Goal: Task Accomplishment & Management: Manage account settings

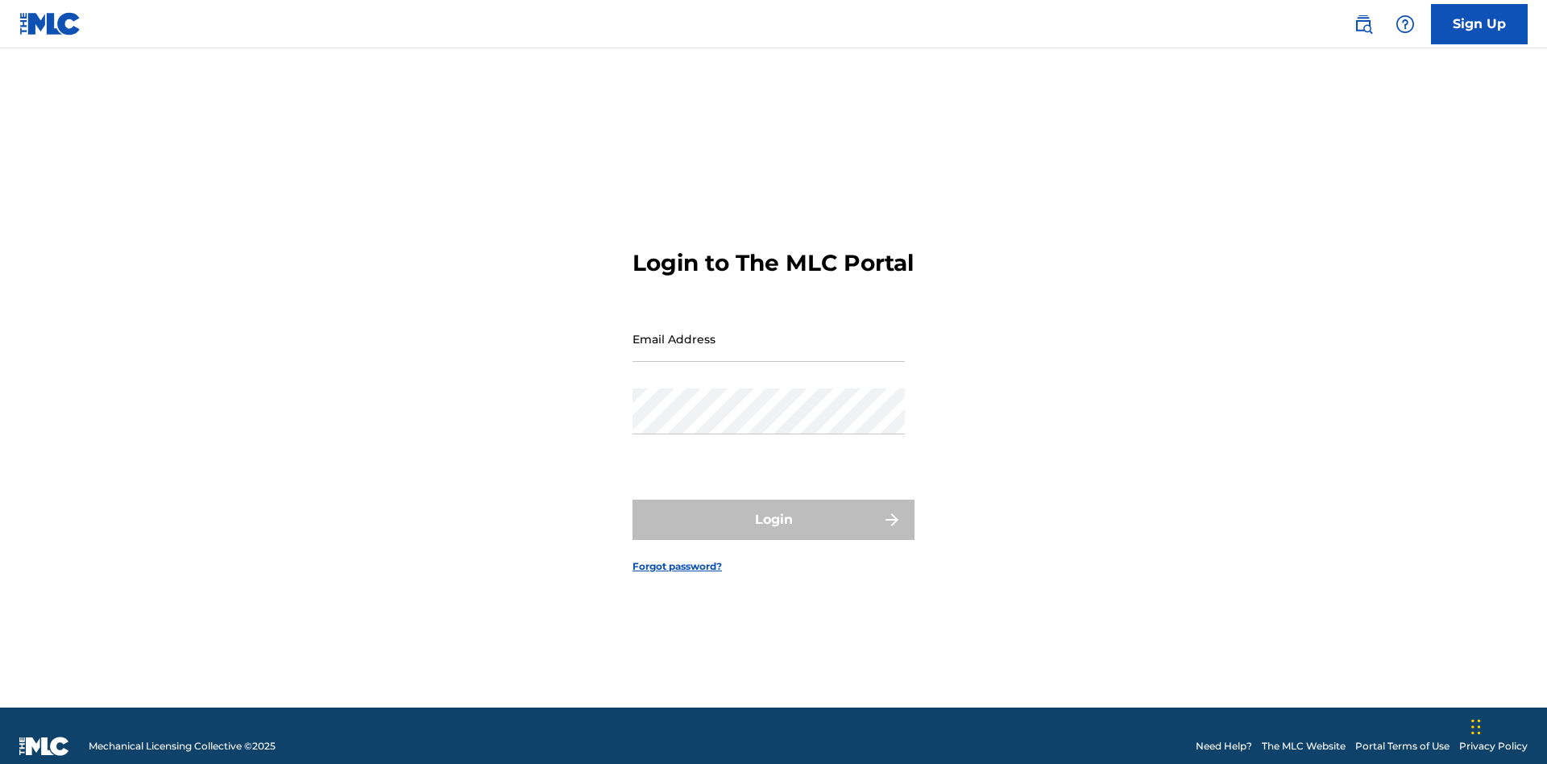
scroll to position [21, 0]
click at [769, 331] on input "Email Address" at bounding box center [768, 339] width 272 height 46
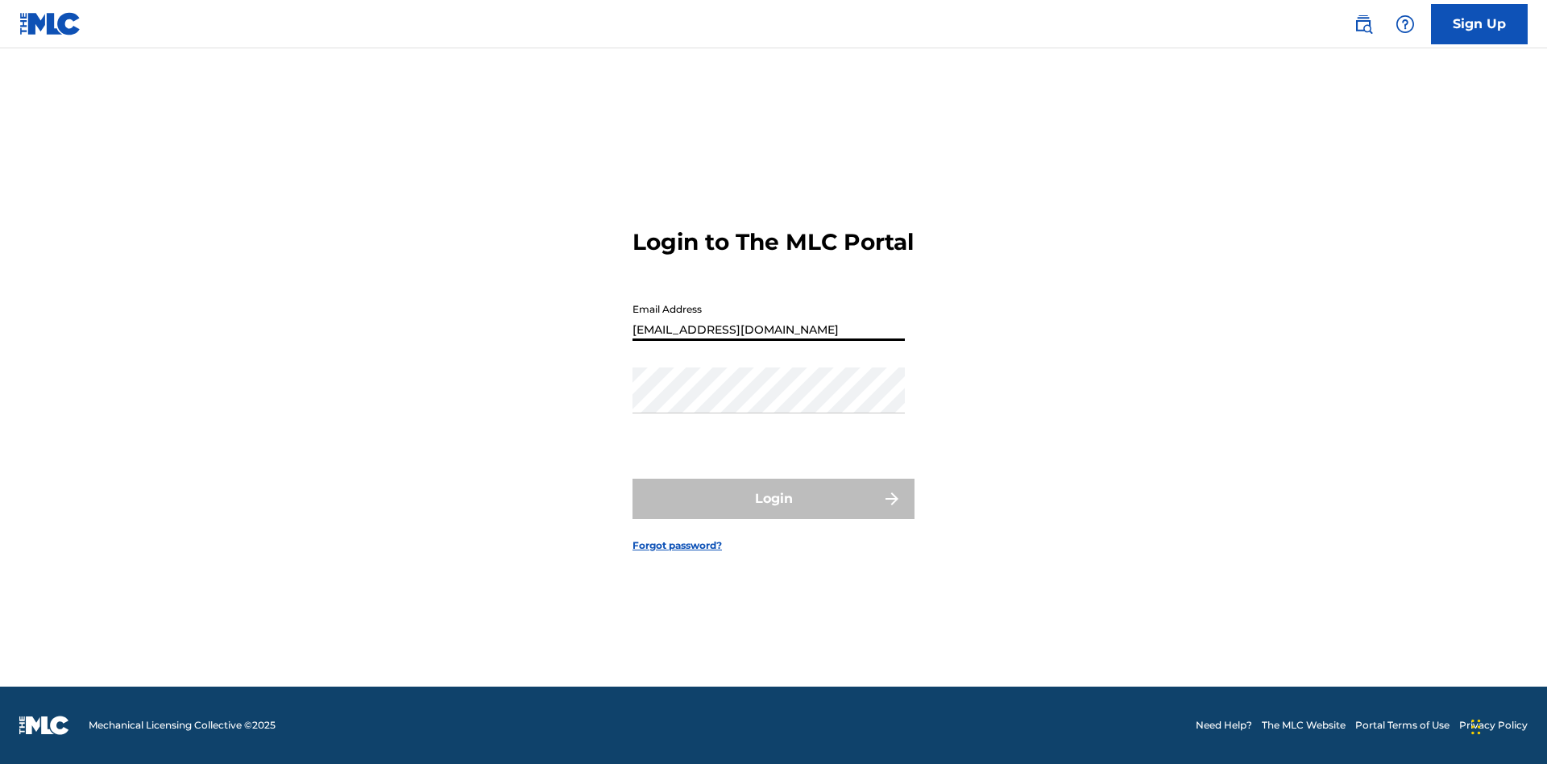
type input "[EMAIL_ADDRESS][DOMAIN_NAME]"
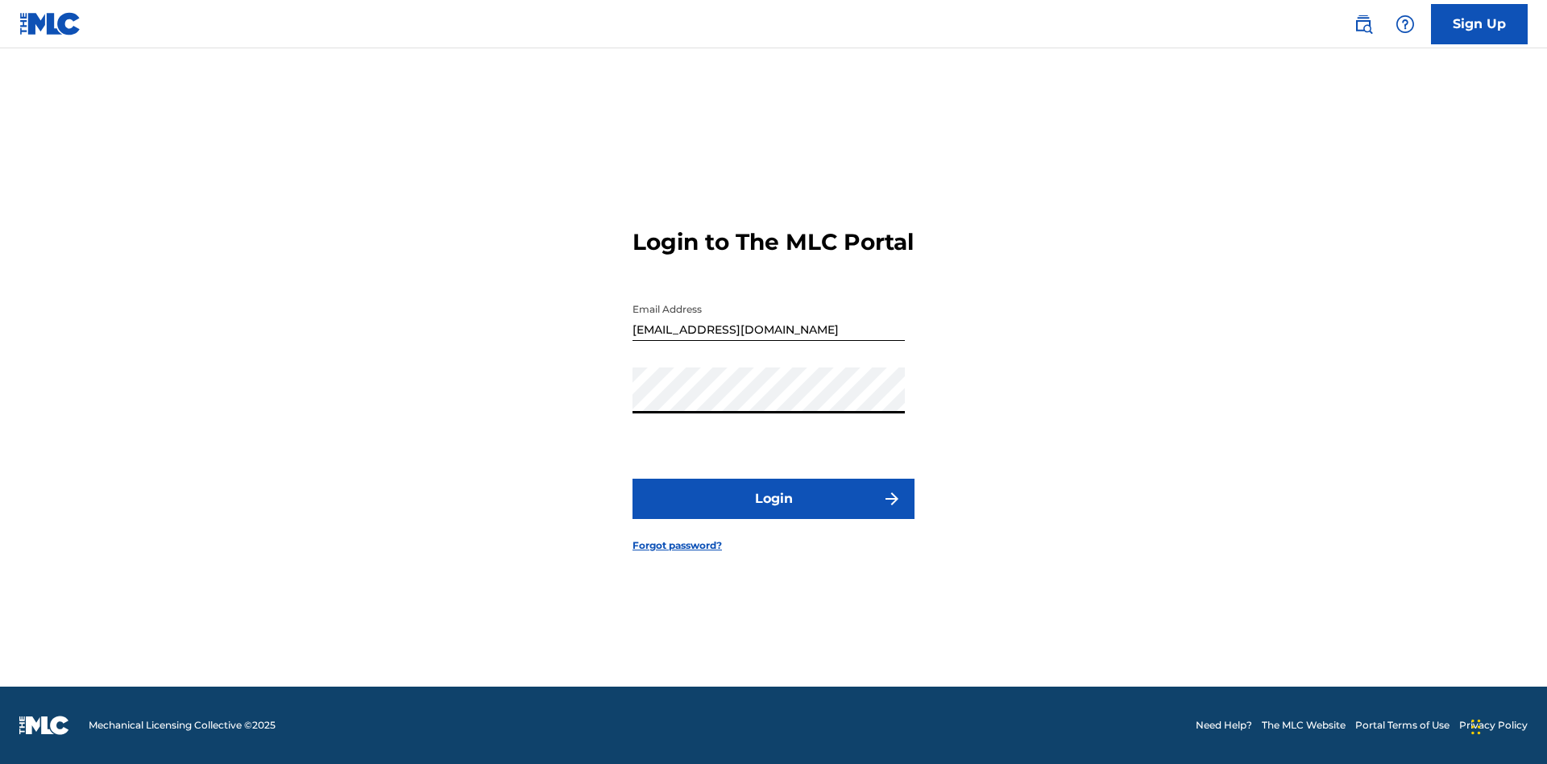
click at [773, 512] on button "Login" at bounding box center [773, 499] width 282 height 40
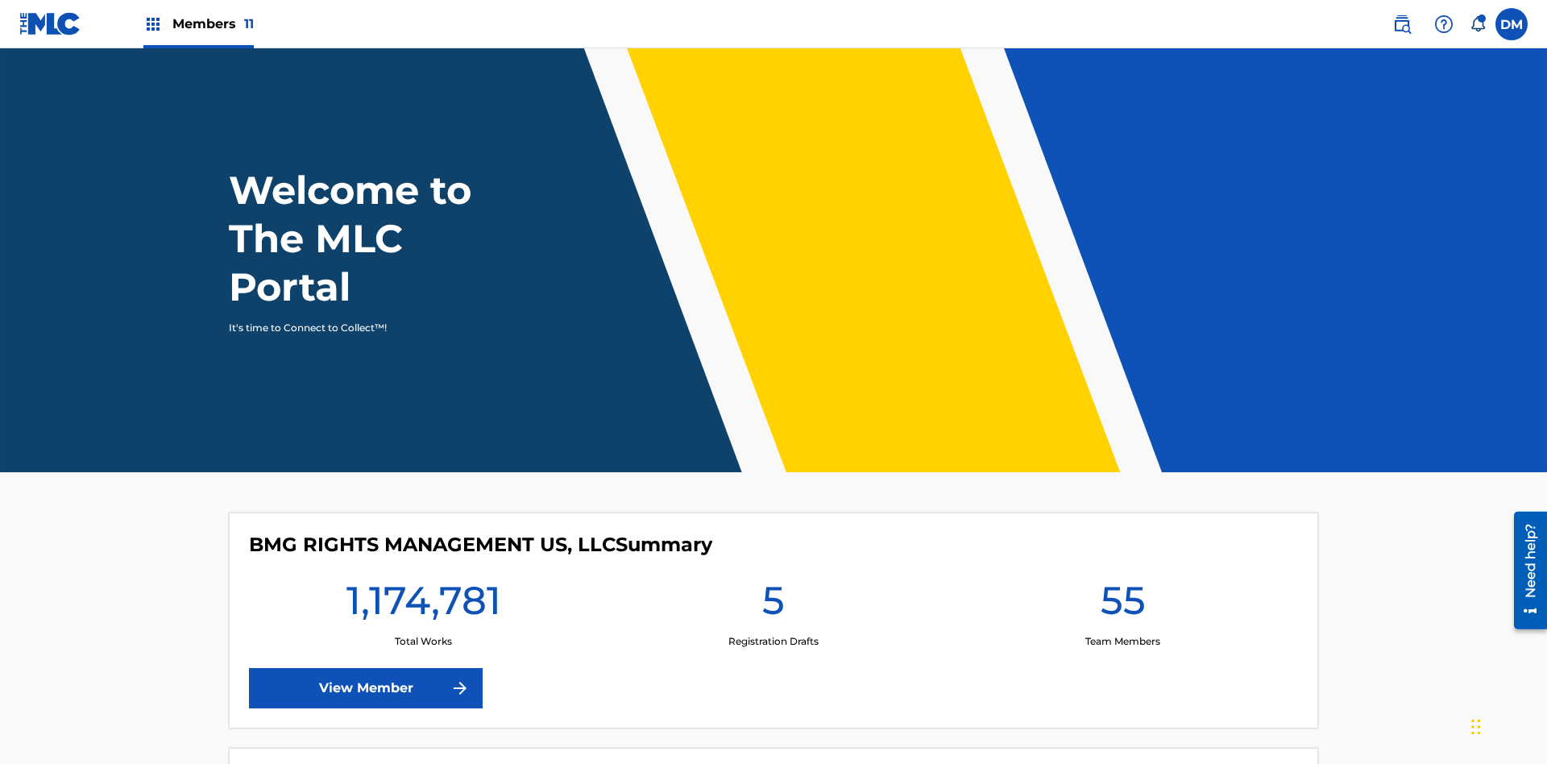
click at [198, 23] on span "Members 11" at bounding box center [212, 24] width 81 height 19
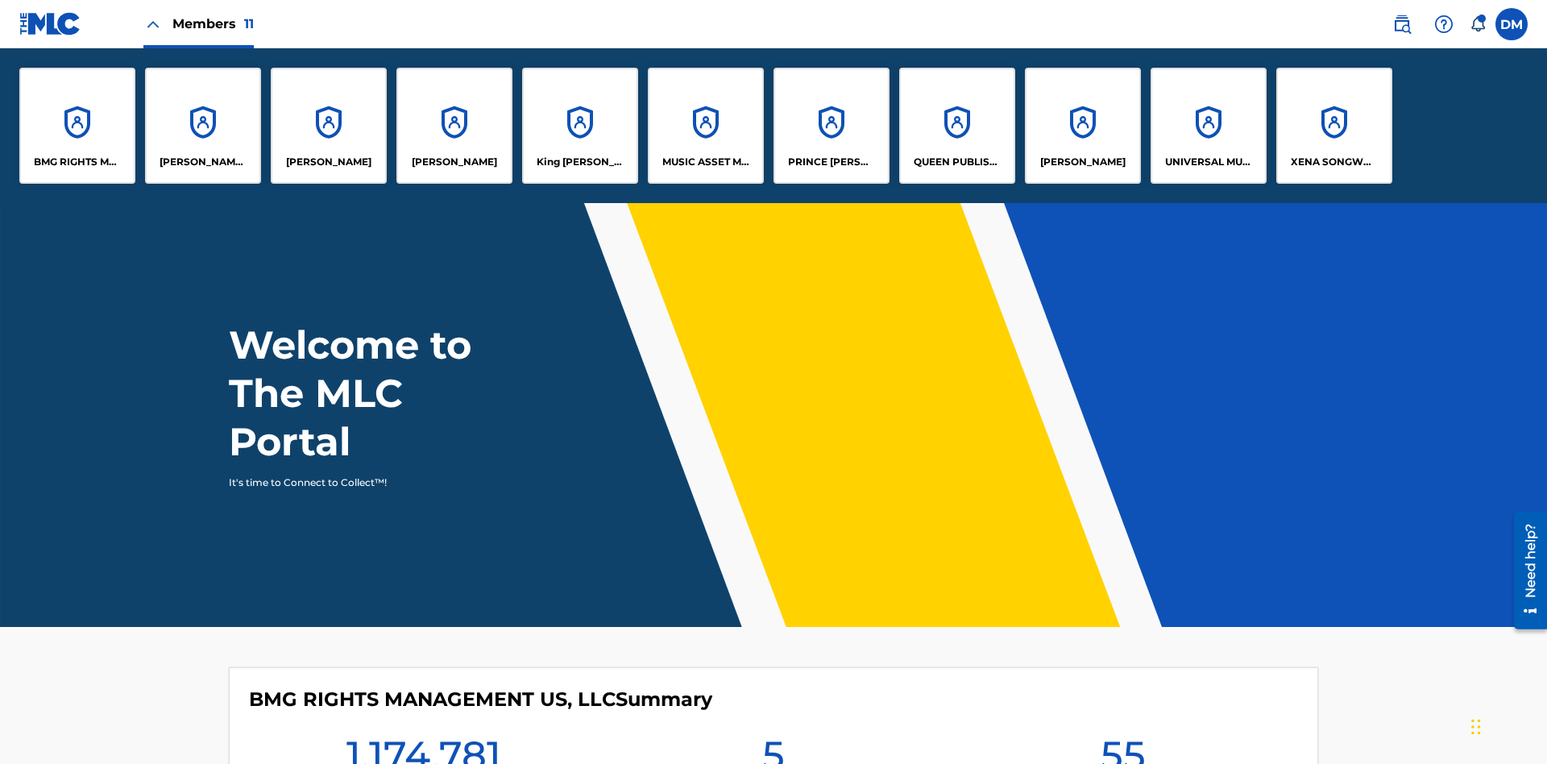
click at [1208, 162] on p "UNIVERSAL MUSIC PUB GROUP" at bounding box center [1209, 162] width 88 height 15
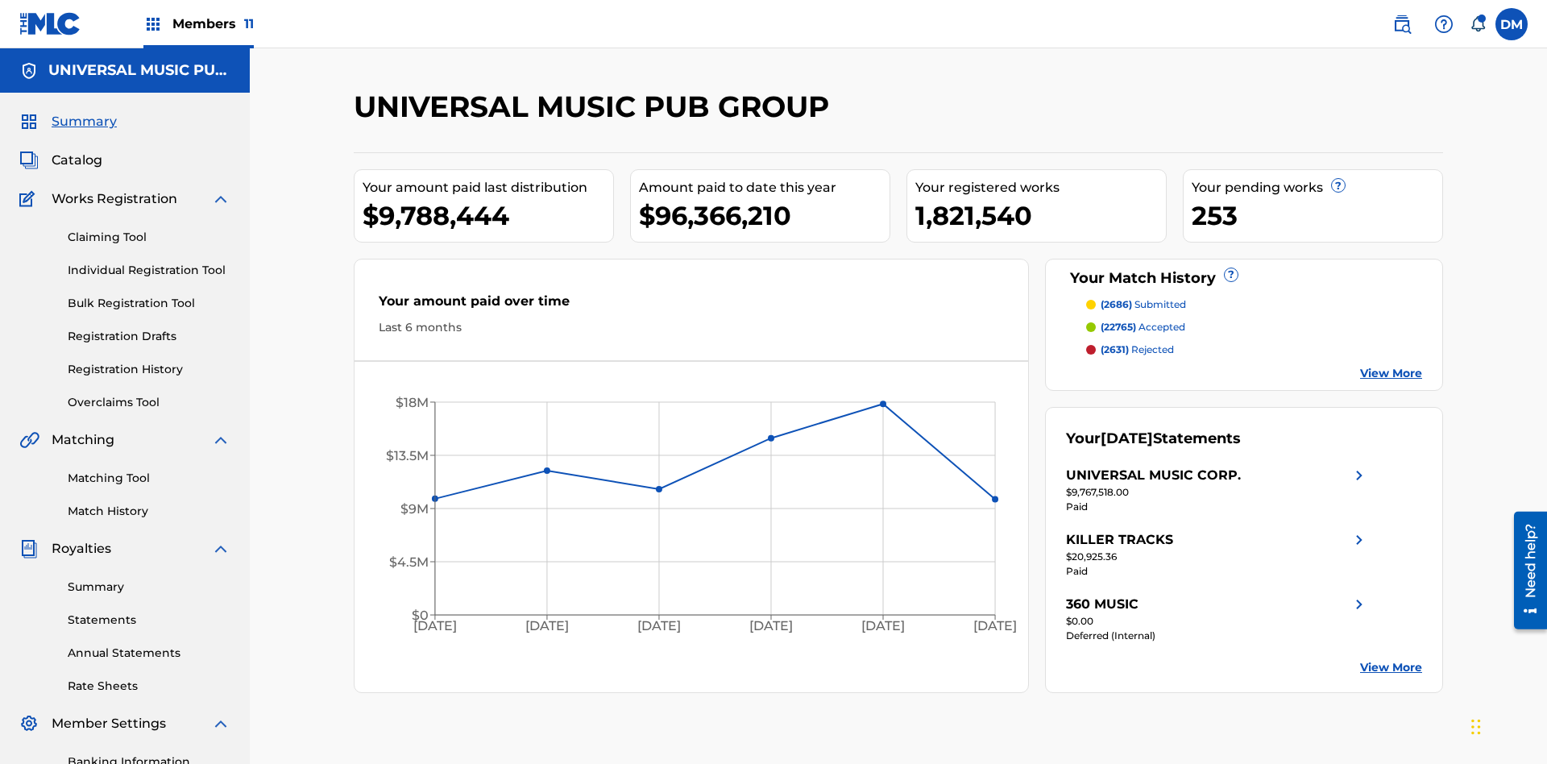
scroll to position [235, 0]
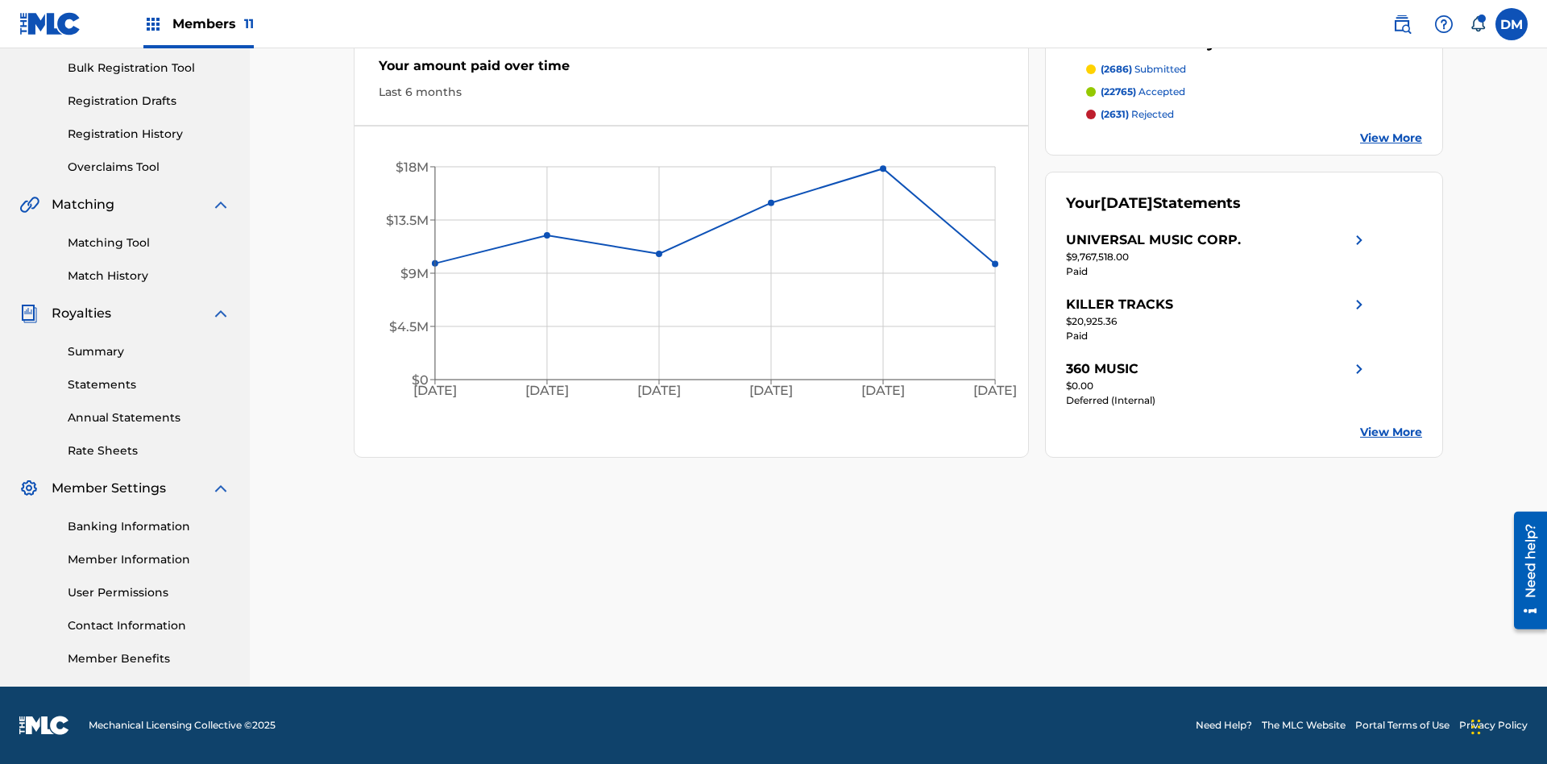
click at [149, 276] on link "Match History" at bounding box center [149, 275] width 163 height 17
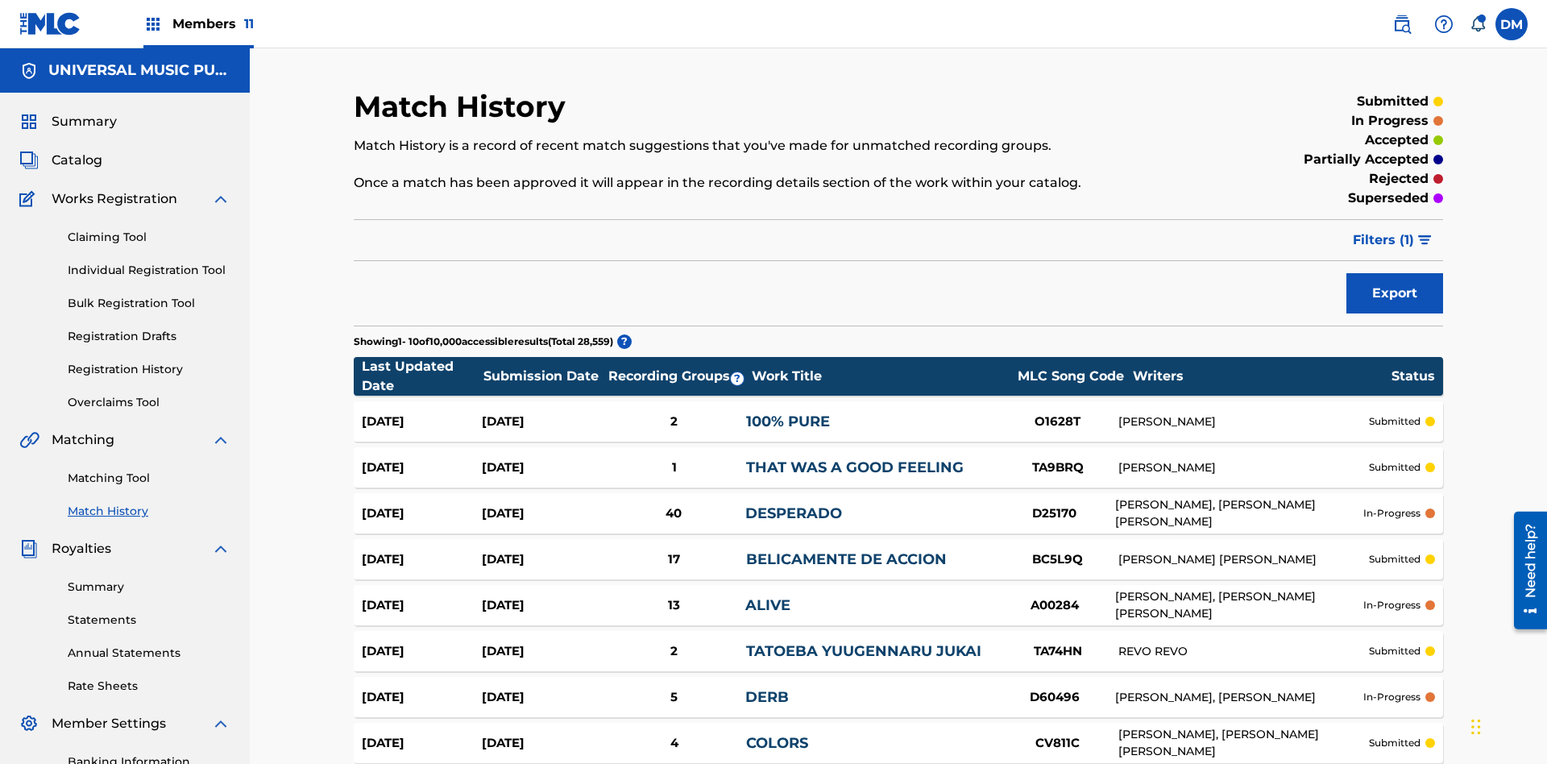
click at [1383, 230] on span "Filters ( 1 )" at bounding box center [1383, 239] width 61 height 19
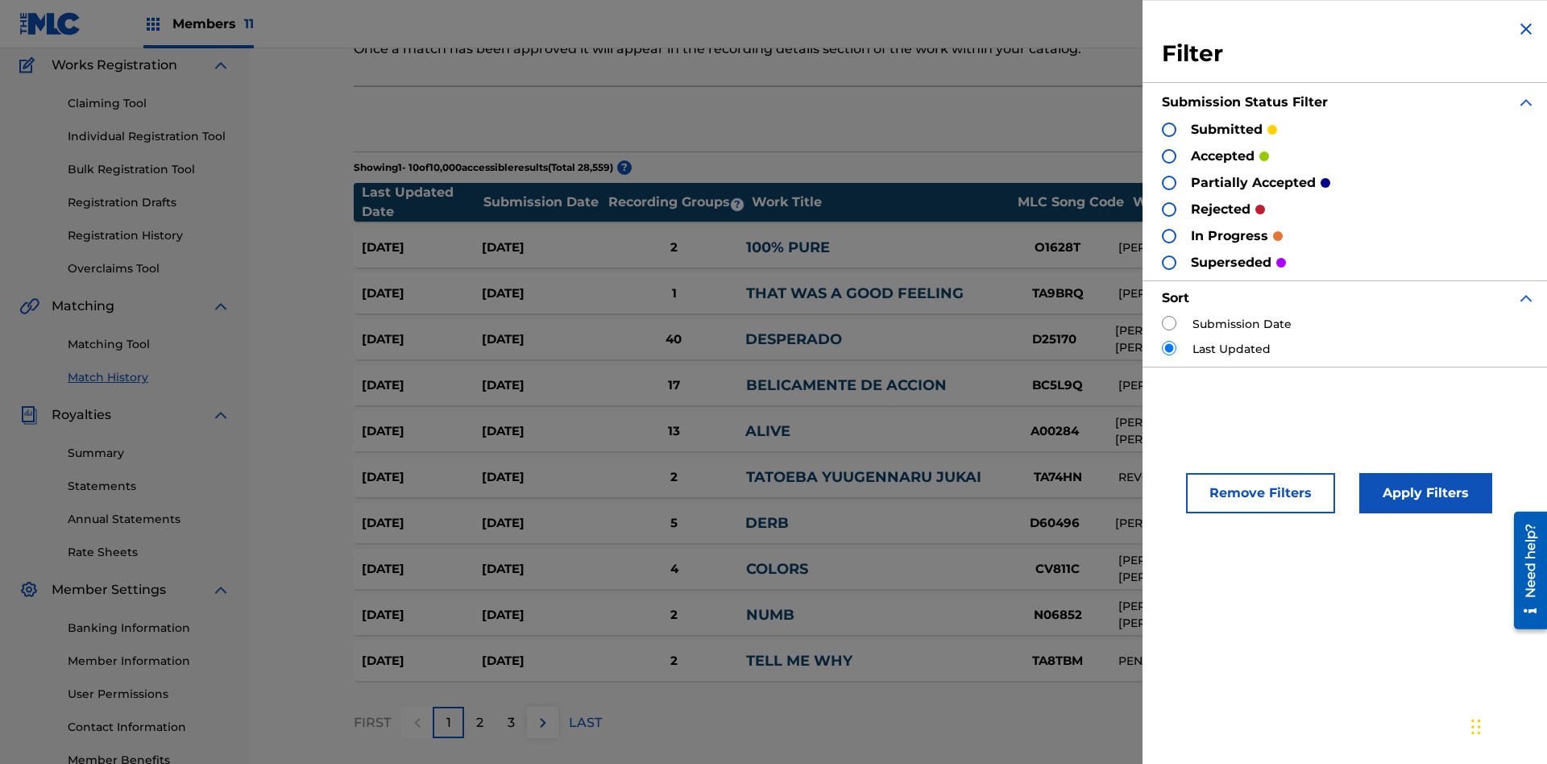
click at [1169, 129] on div at bounding box center [1169, 129] width 15 height 15
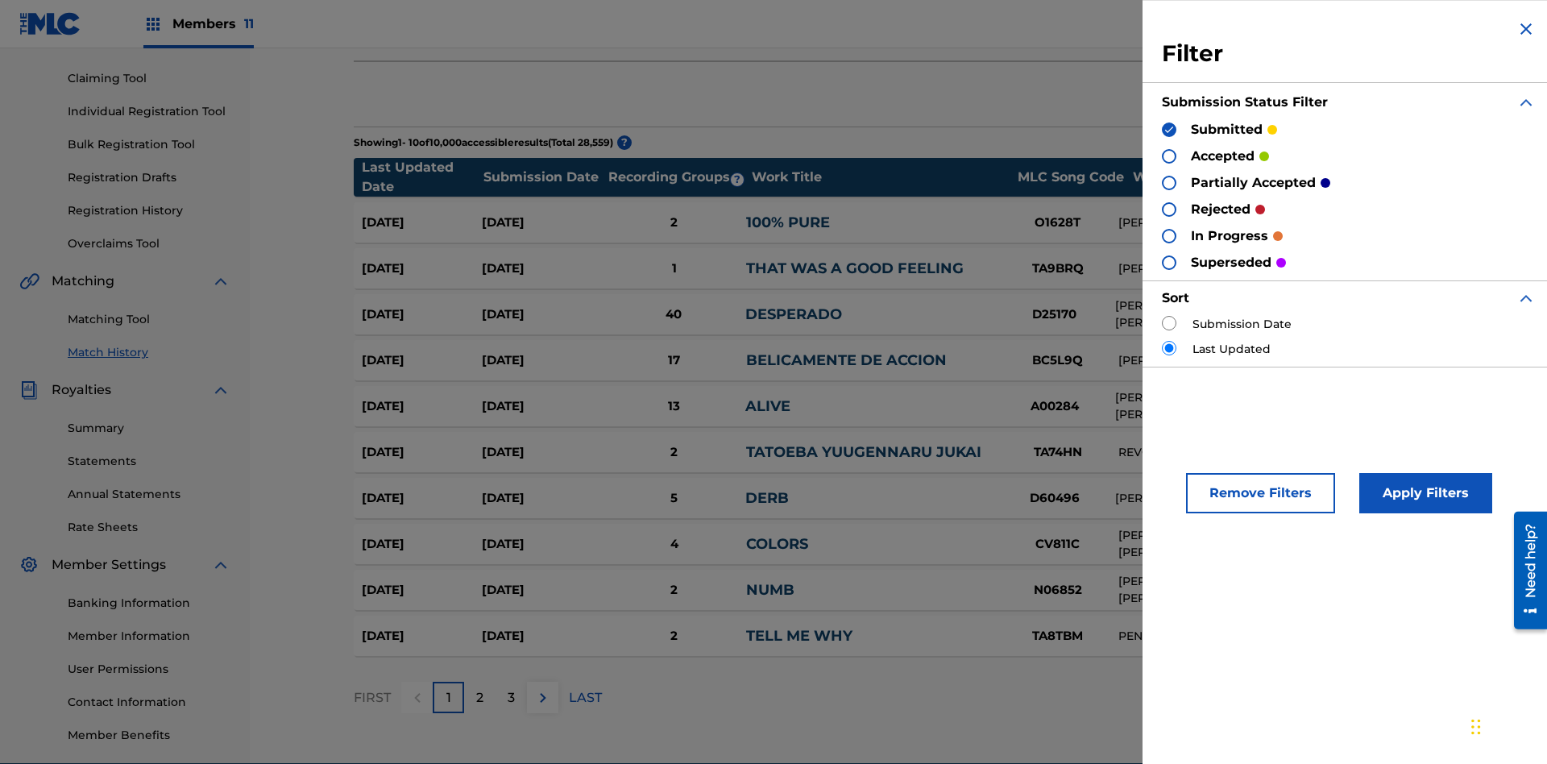
click at [1423, 493] on button "Apply Filters" at bounding box center [1425, 493] width 133 height 40
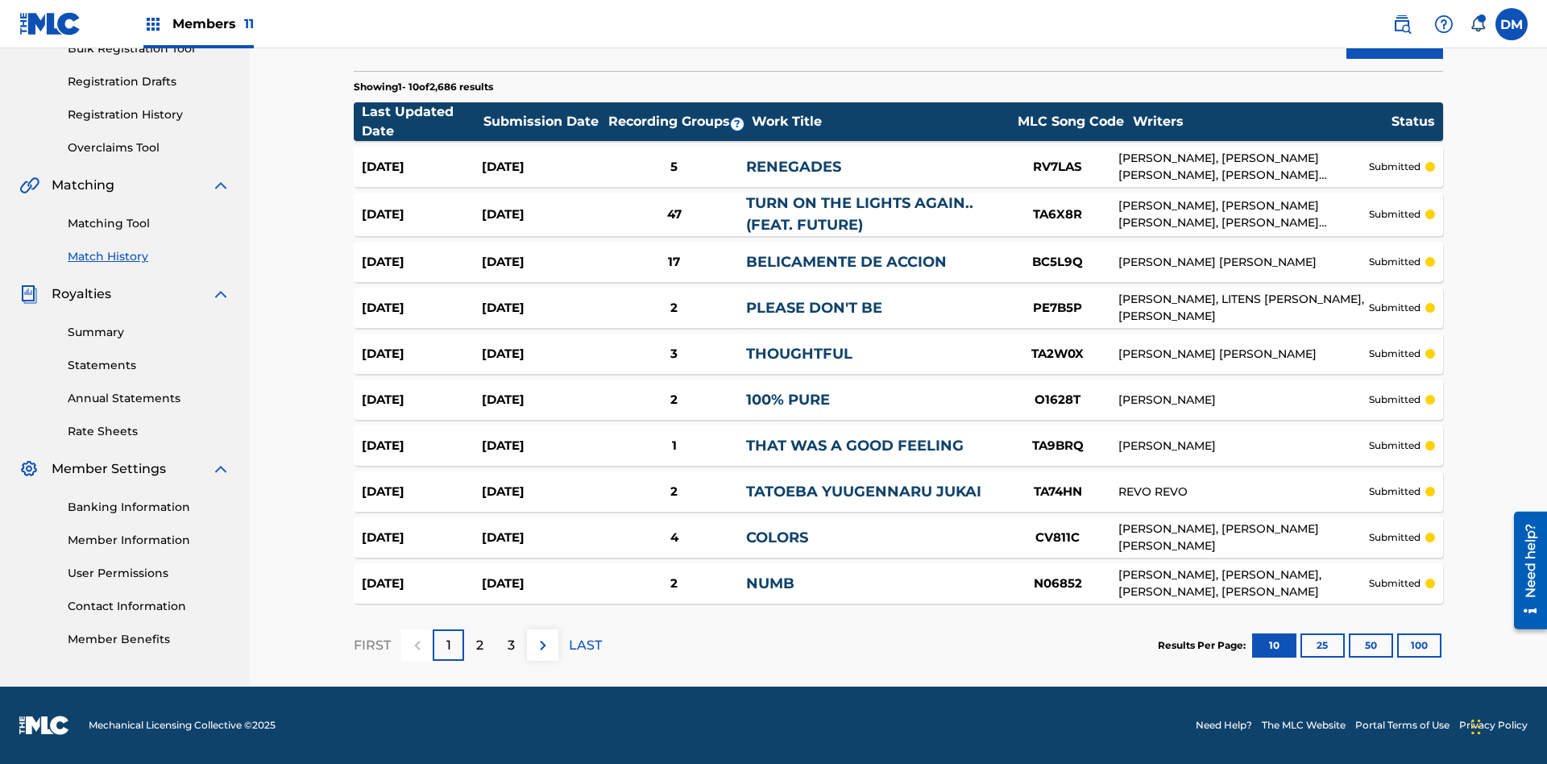
click at [1397, 644] on button "100" at bounding box center [1419, 645] width 44 height 24
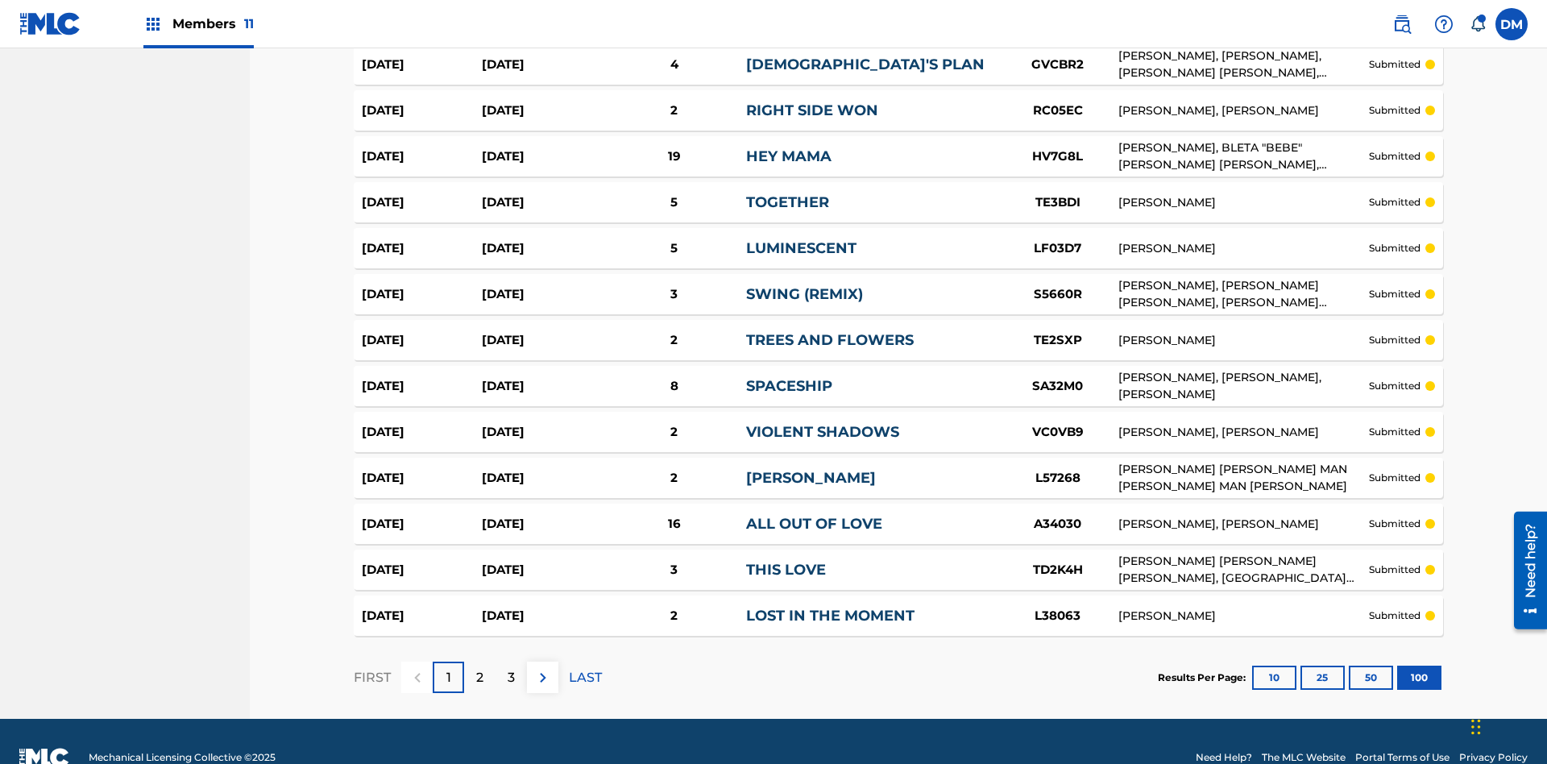
scroll to position [4410, 0]
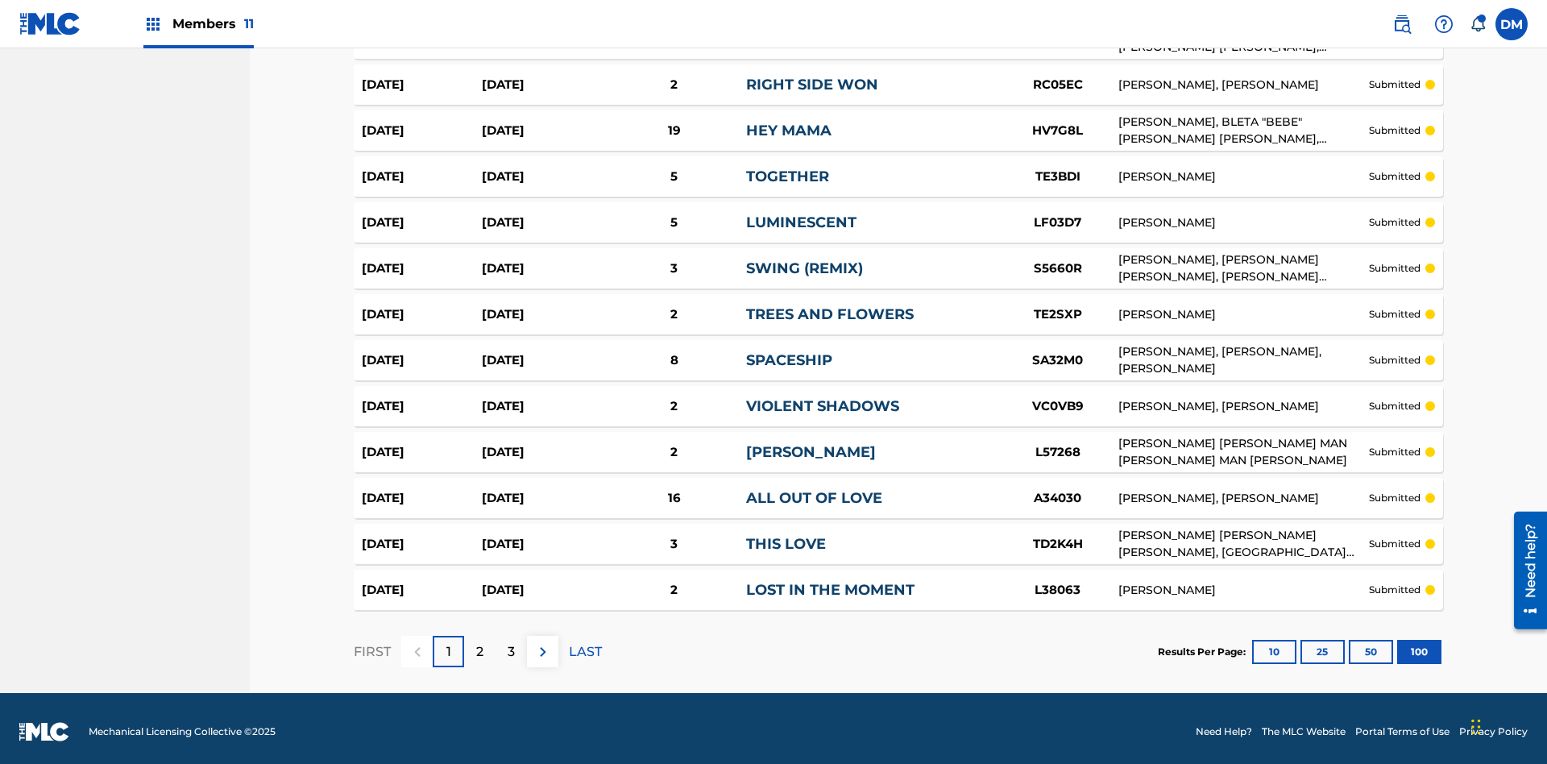
click at [585, 644] on p "LAST" at bounding box center [585, 651] width 33 height 19
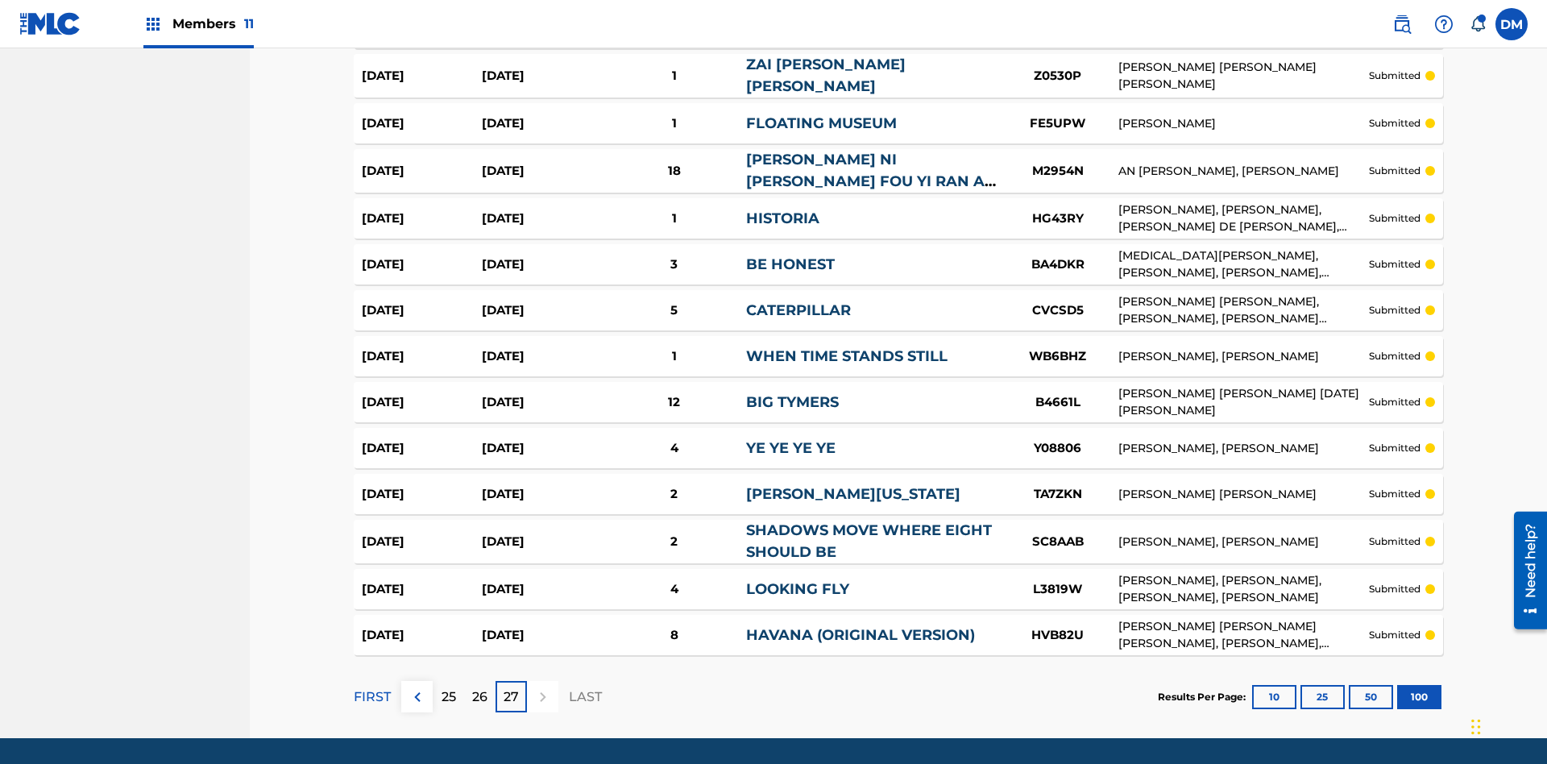
scroll to position [4403, 0]
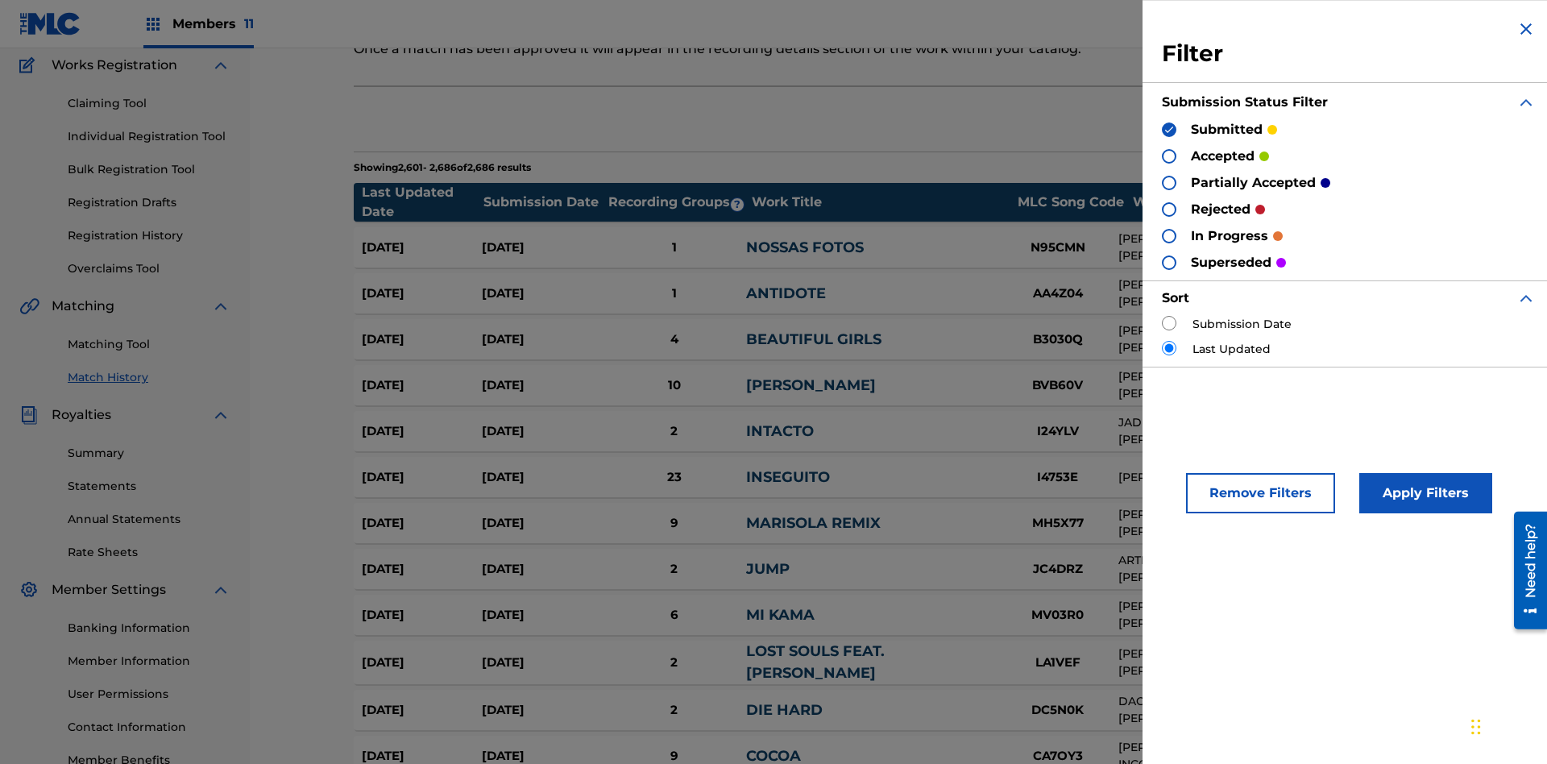
click at [1169, 129] on img at bounding box center [1168, 129] width 11 height 11
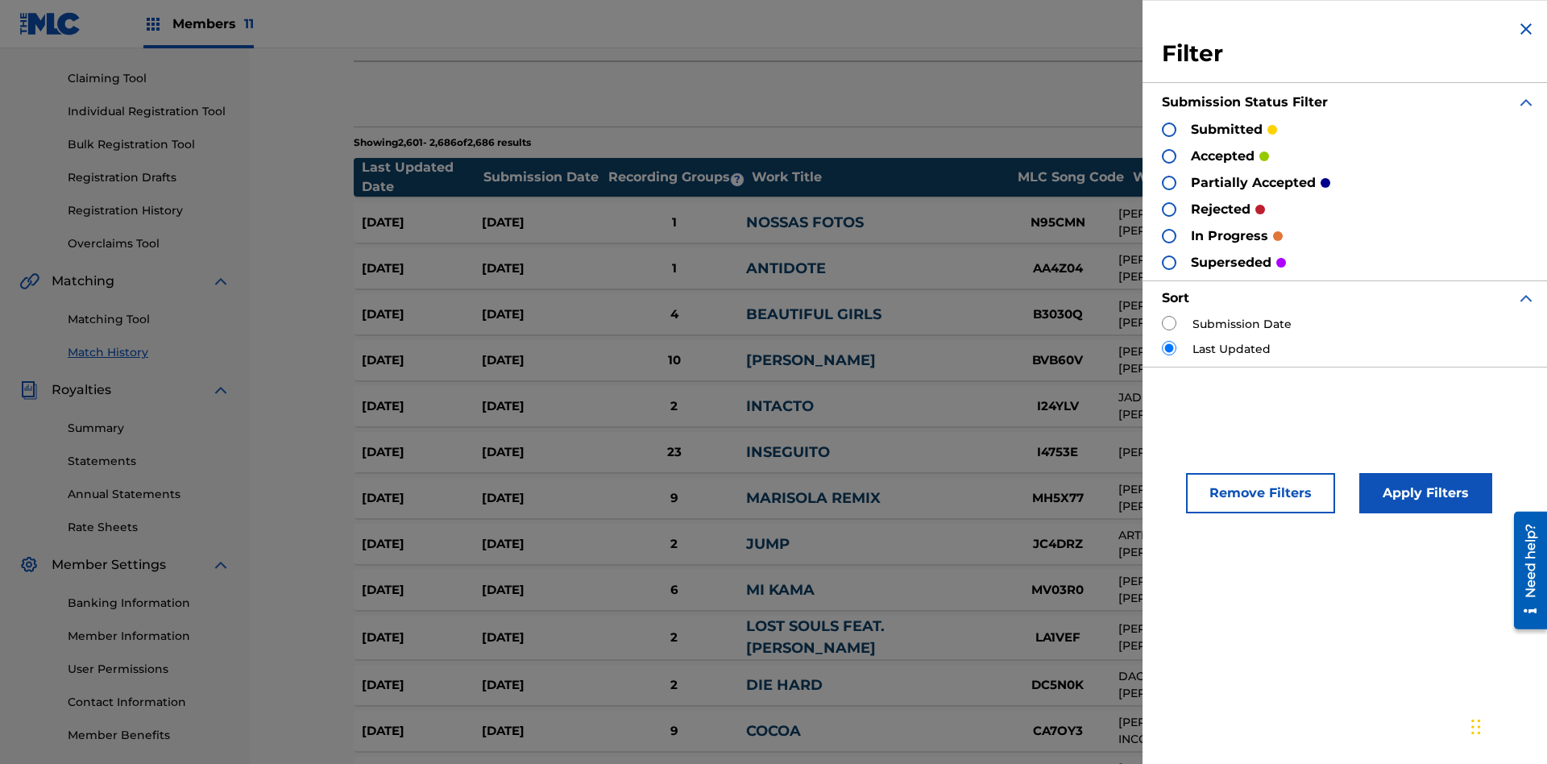
click at [1169, 155] on div at bounding box center [1169, 156] width 15 height 15
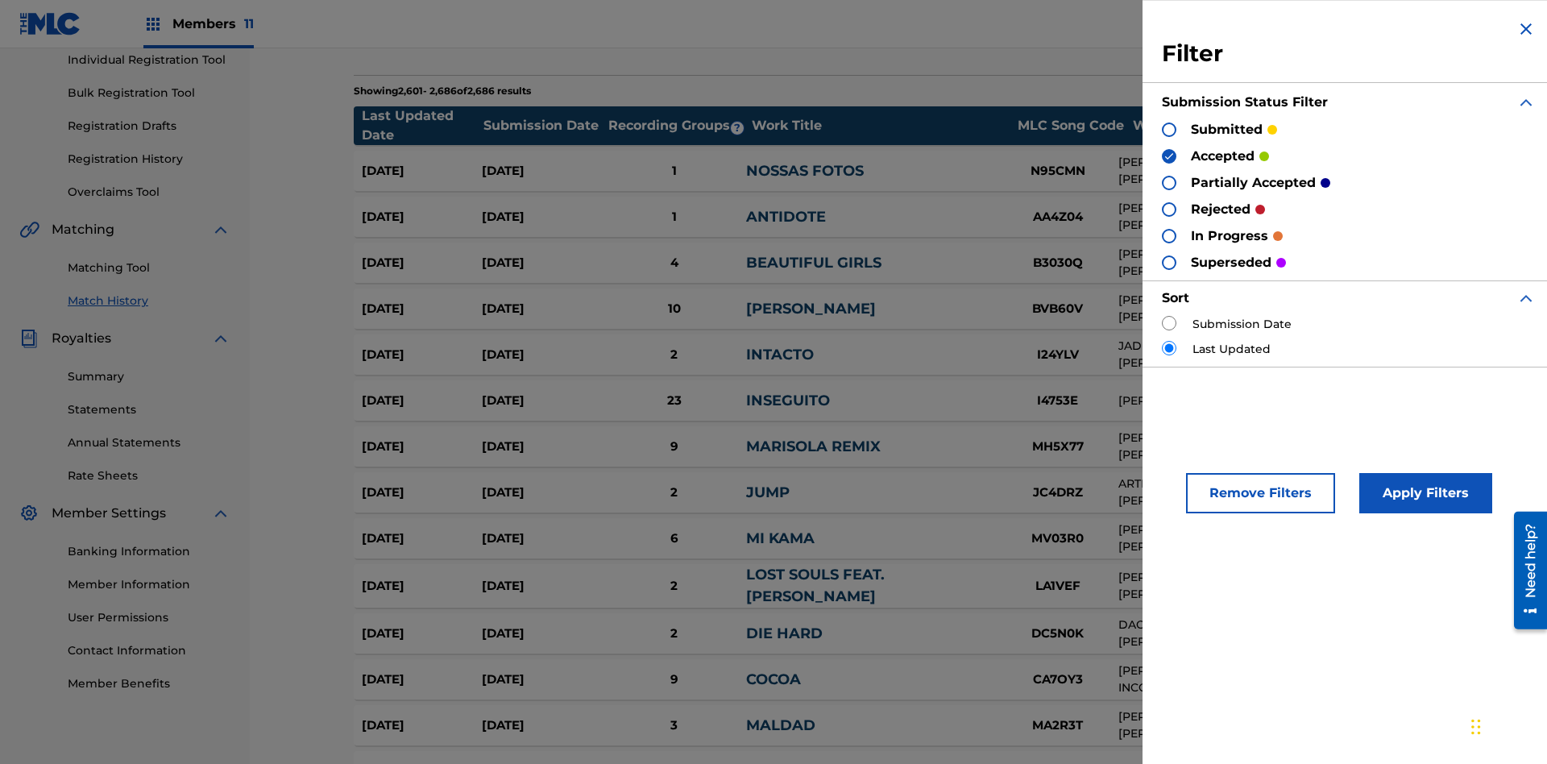
click at [1423, 493] on button "Apply Filters" at bounding box center [1425, 493] width 133 height 40
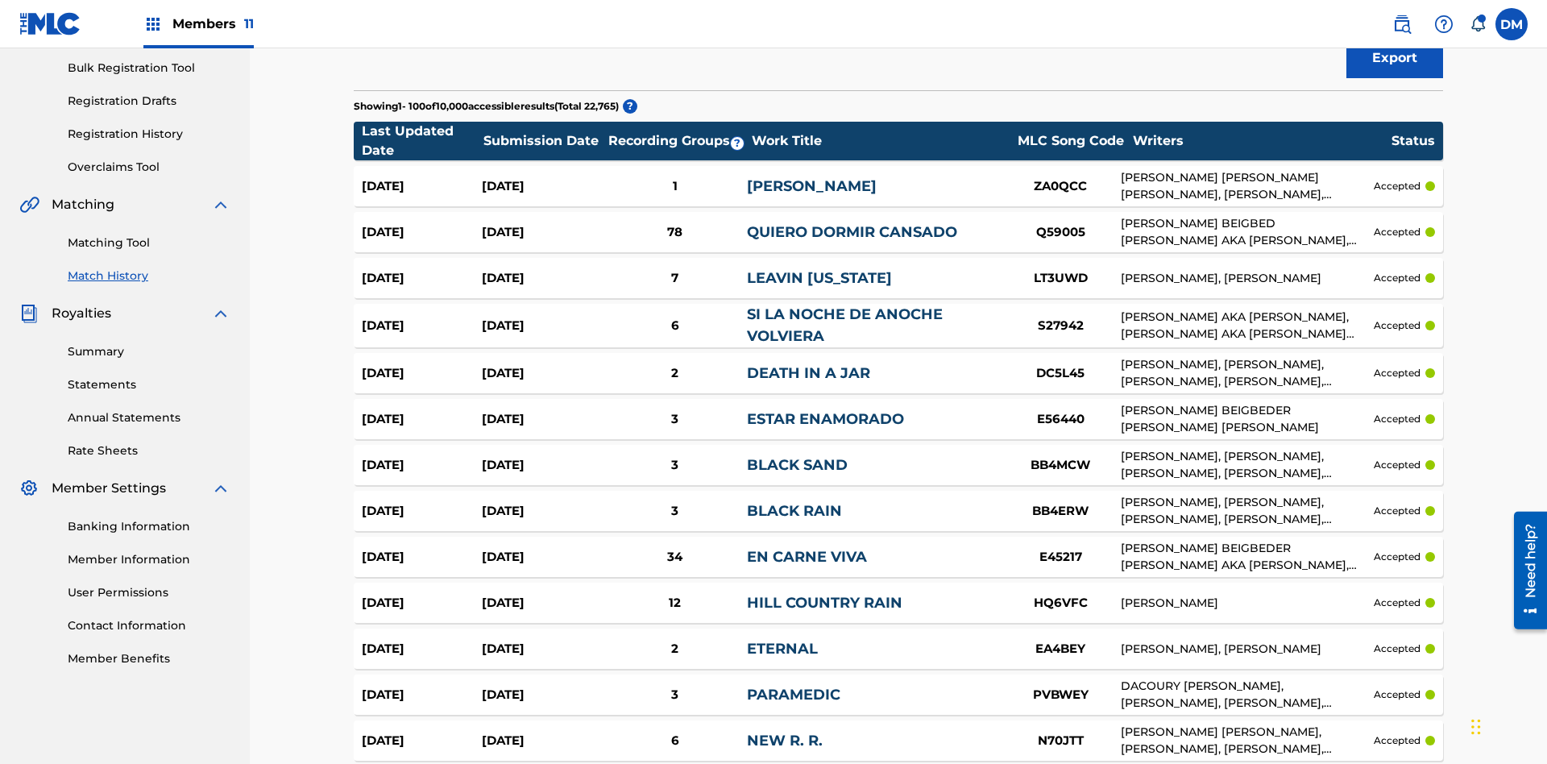
scroll to position [4406, 0]
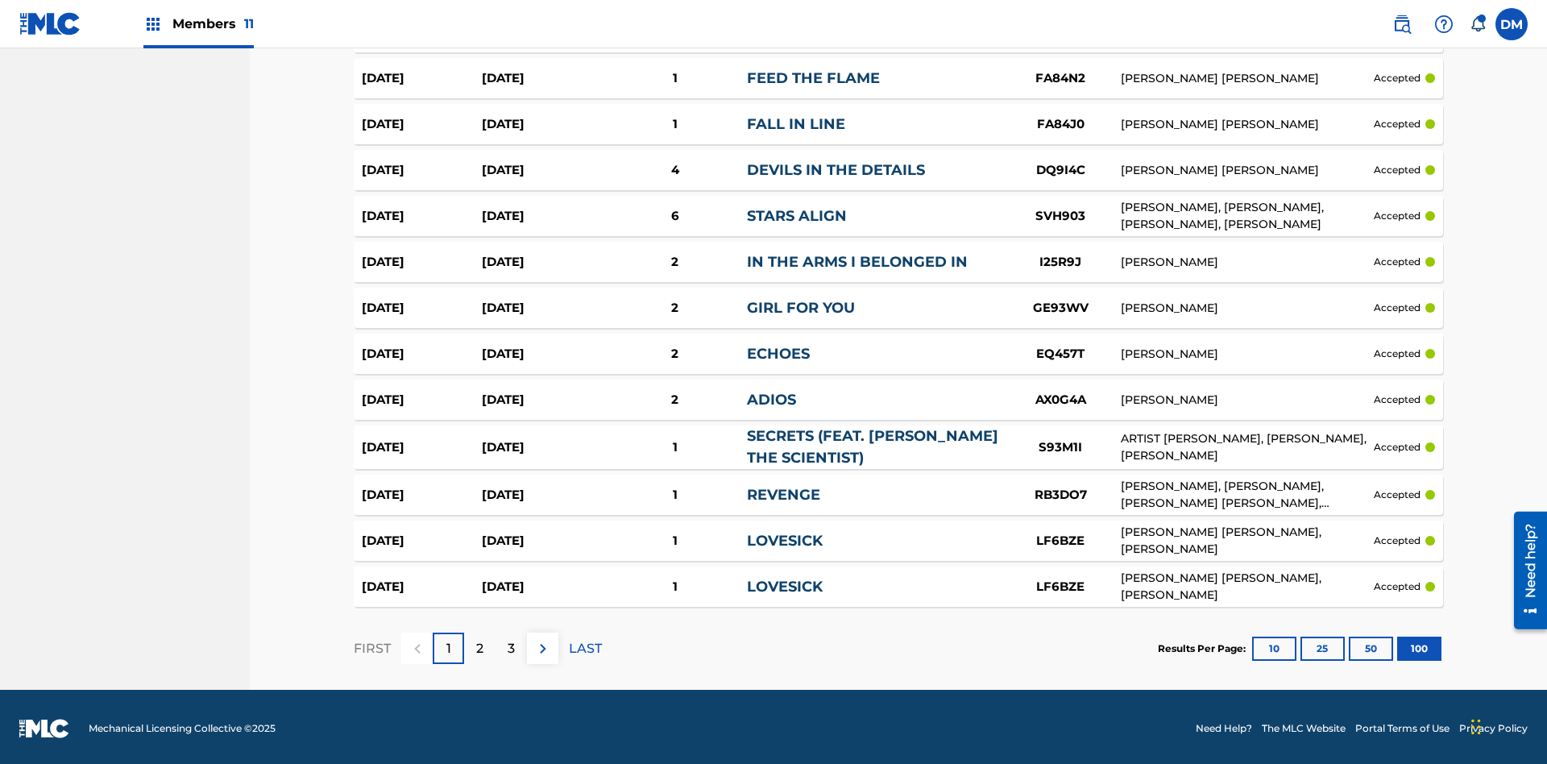
click at [1397, 644] on button "100" at bounding box center [1419, 648] width 44 height 24
click at [585, 644] on p "LAST" at bounding box center [585, 648] width 33 height 19
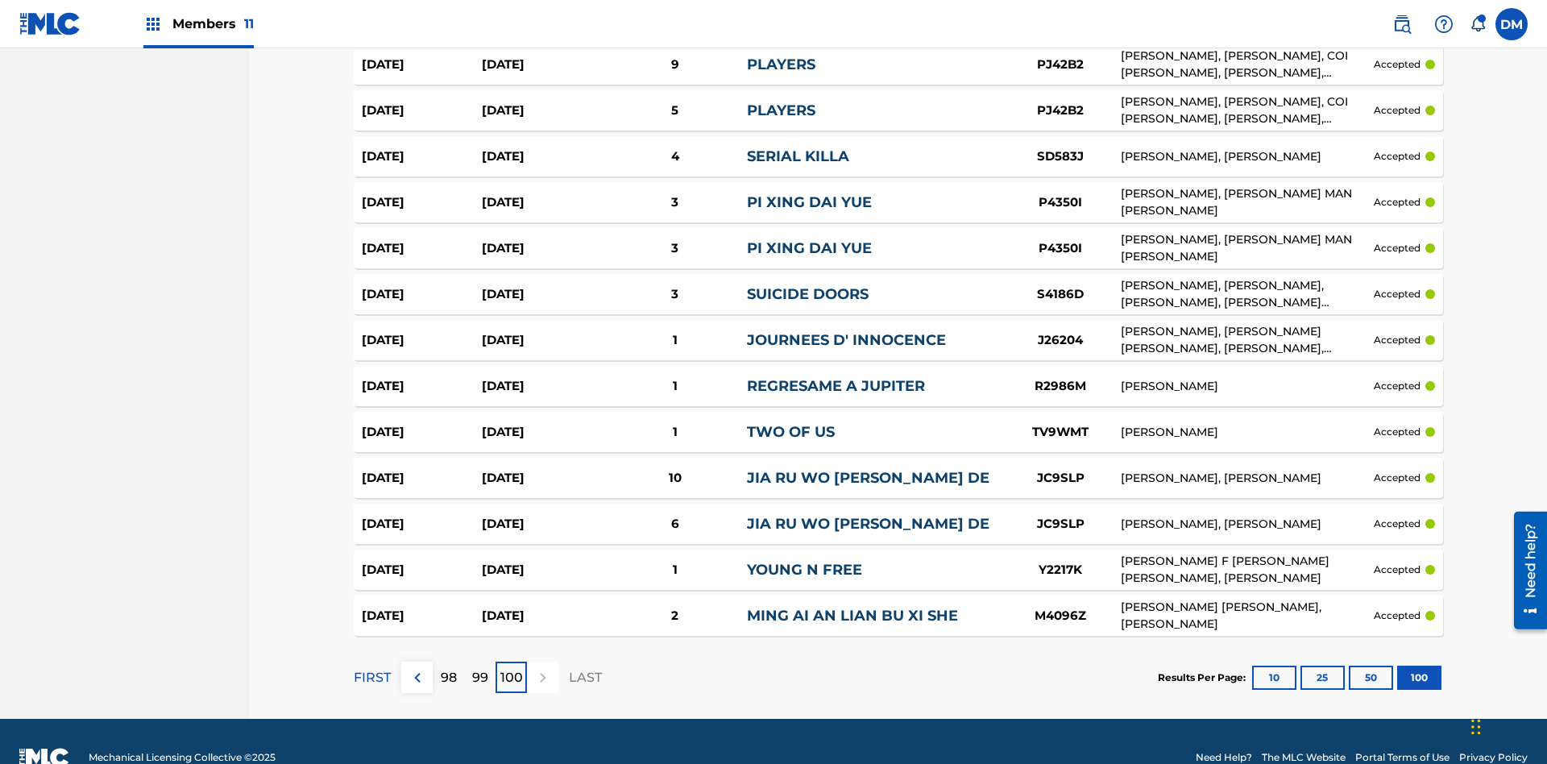
scroll to position [4400, 0]
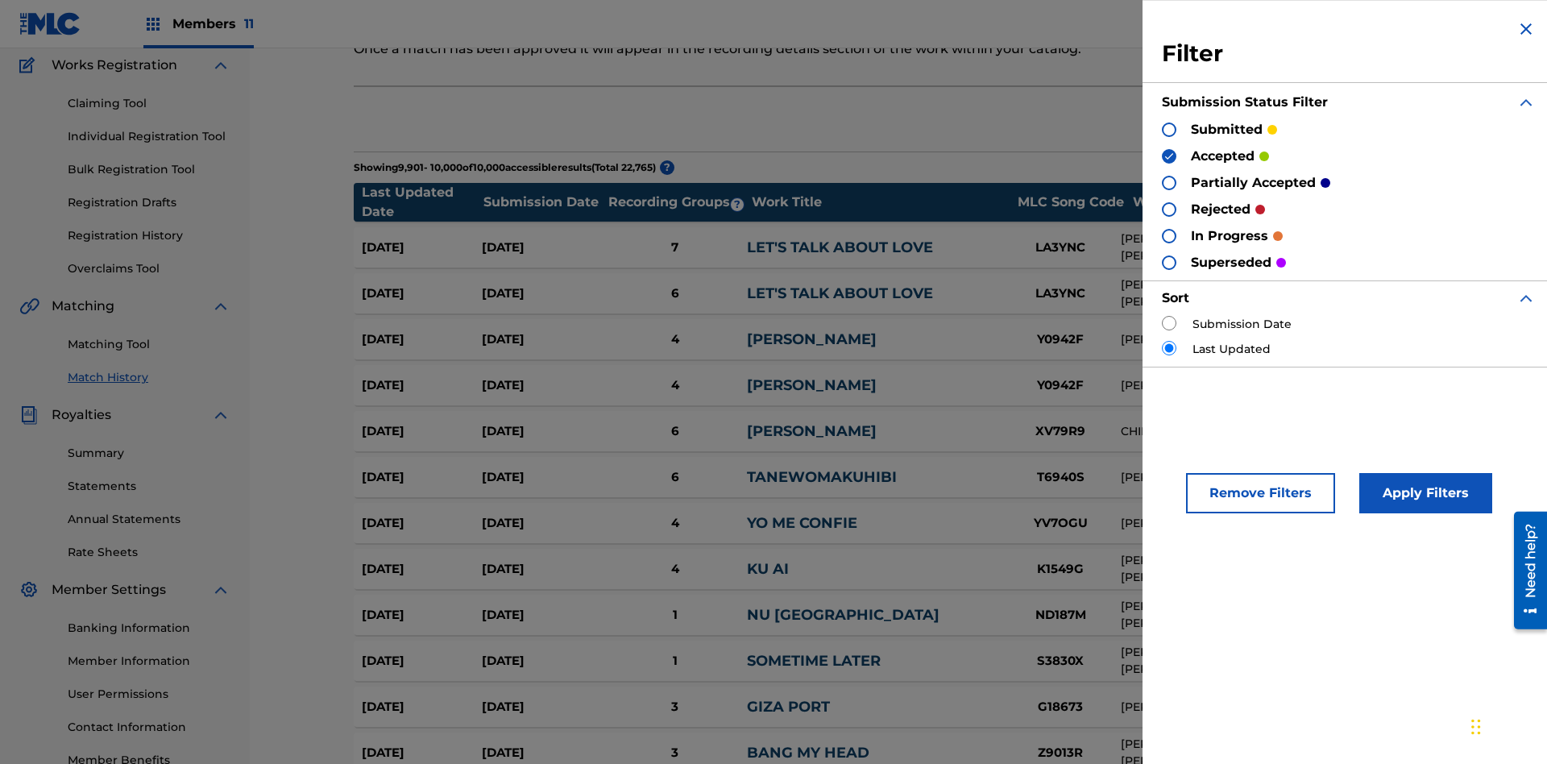
click at [1169, 155] on img at bounding box center [1168, 156] width 11 height 11
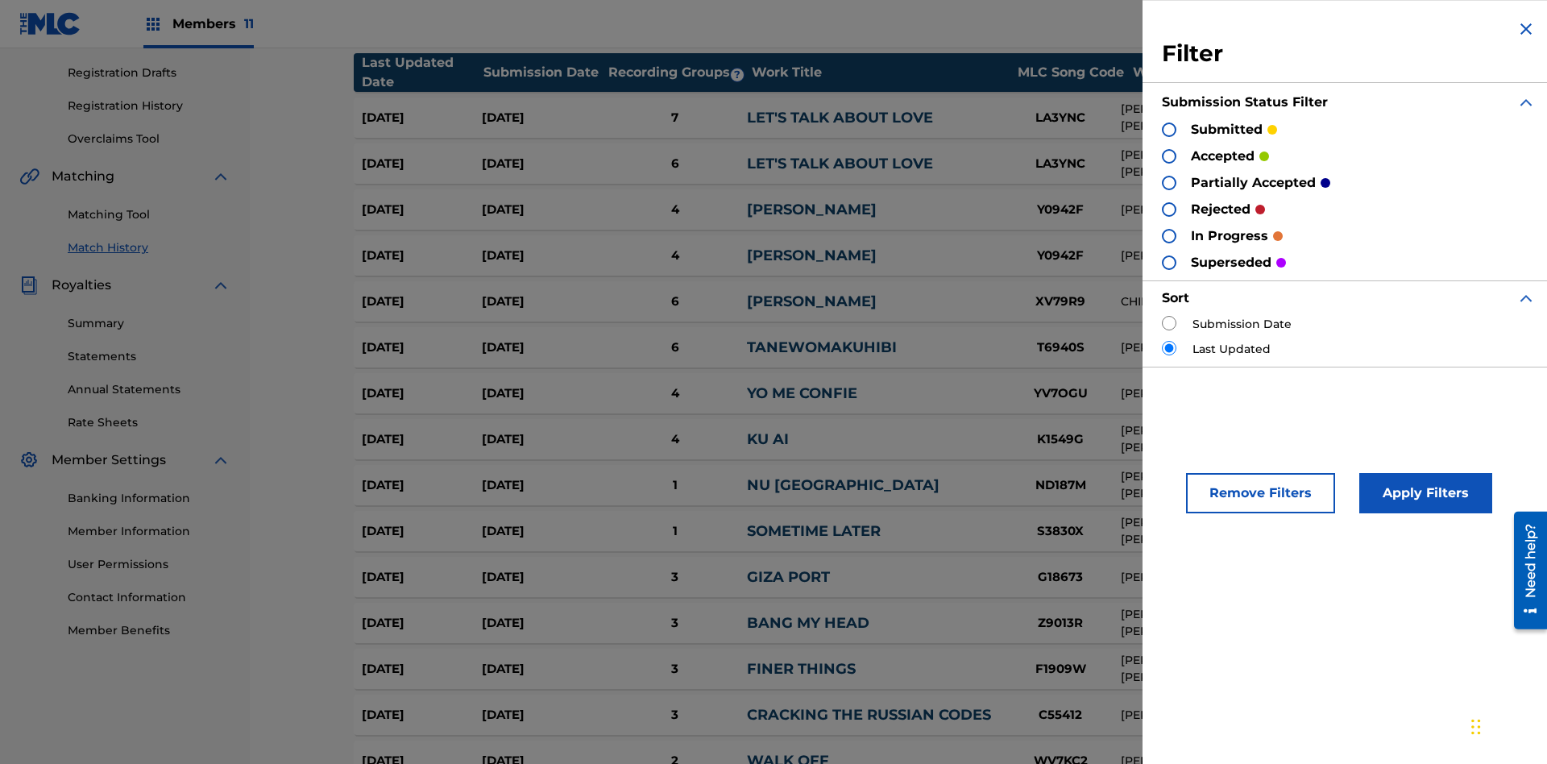
click at [1169, 182] on div at bounding box center [1169, 183] width 15 height 15
click at [1423, 493] on button "Apply Filters" at bounding box center [1425, 493] width 133 height 40
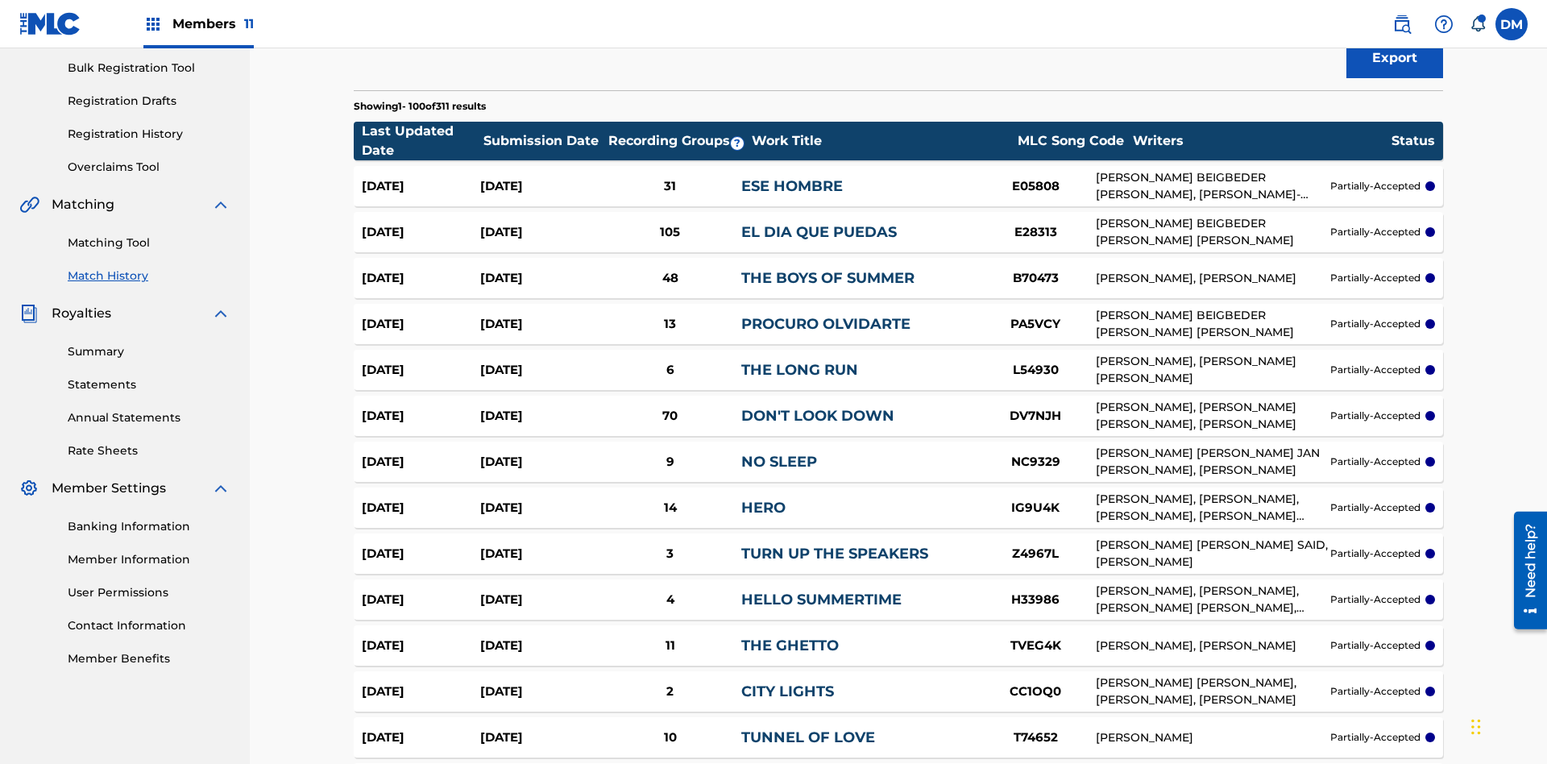
scroll to position [4394, 0]
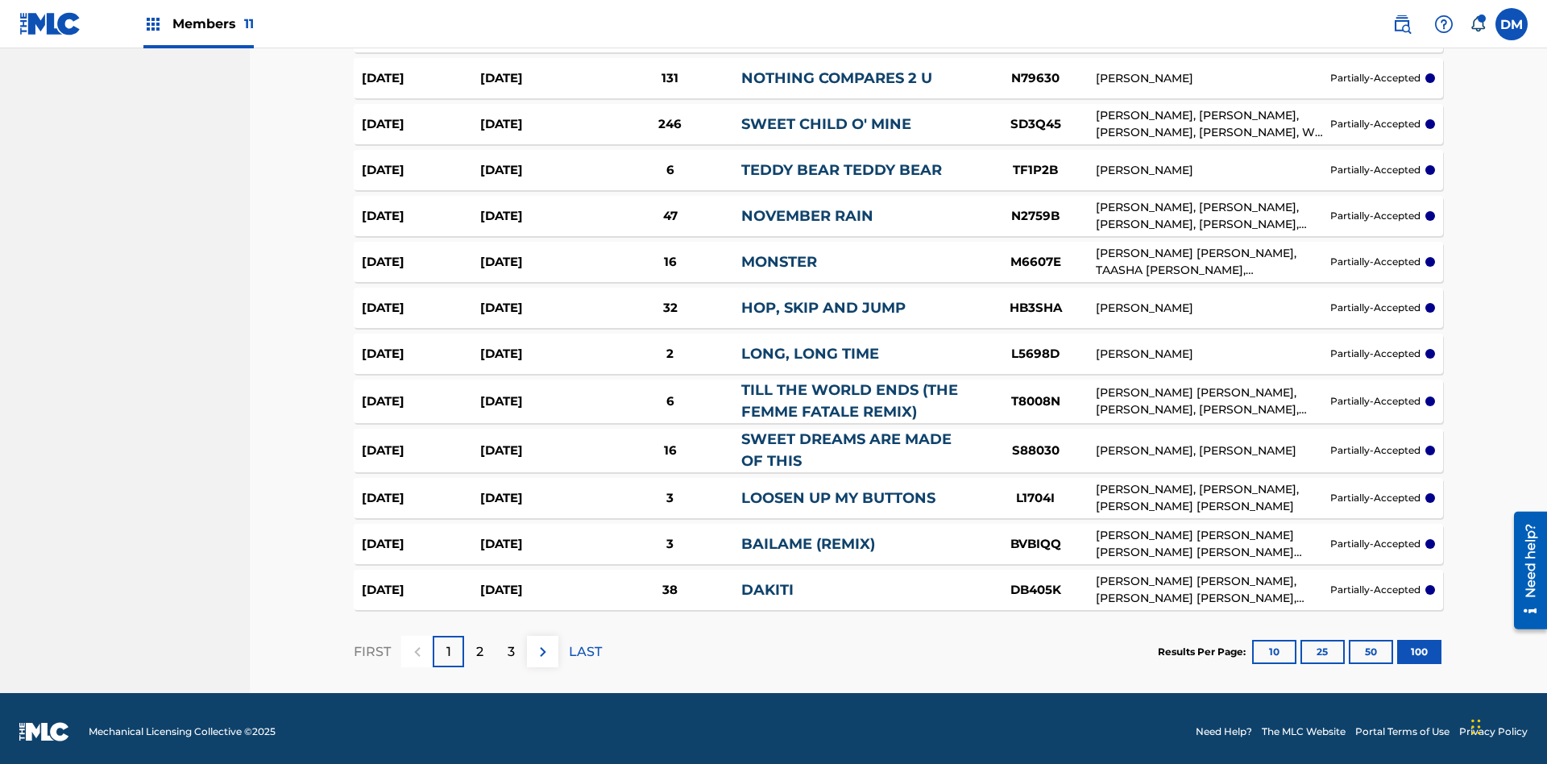
click at [1397, 644] on button "100" at bounding box center [1419, 652] width 44 height 24
click at [585, 644] on p "LAST" at bounding box center [585, 651] width 33 height 19
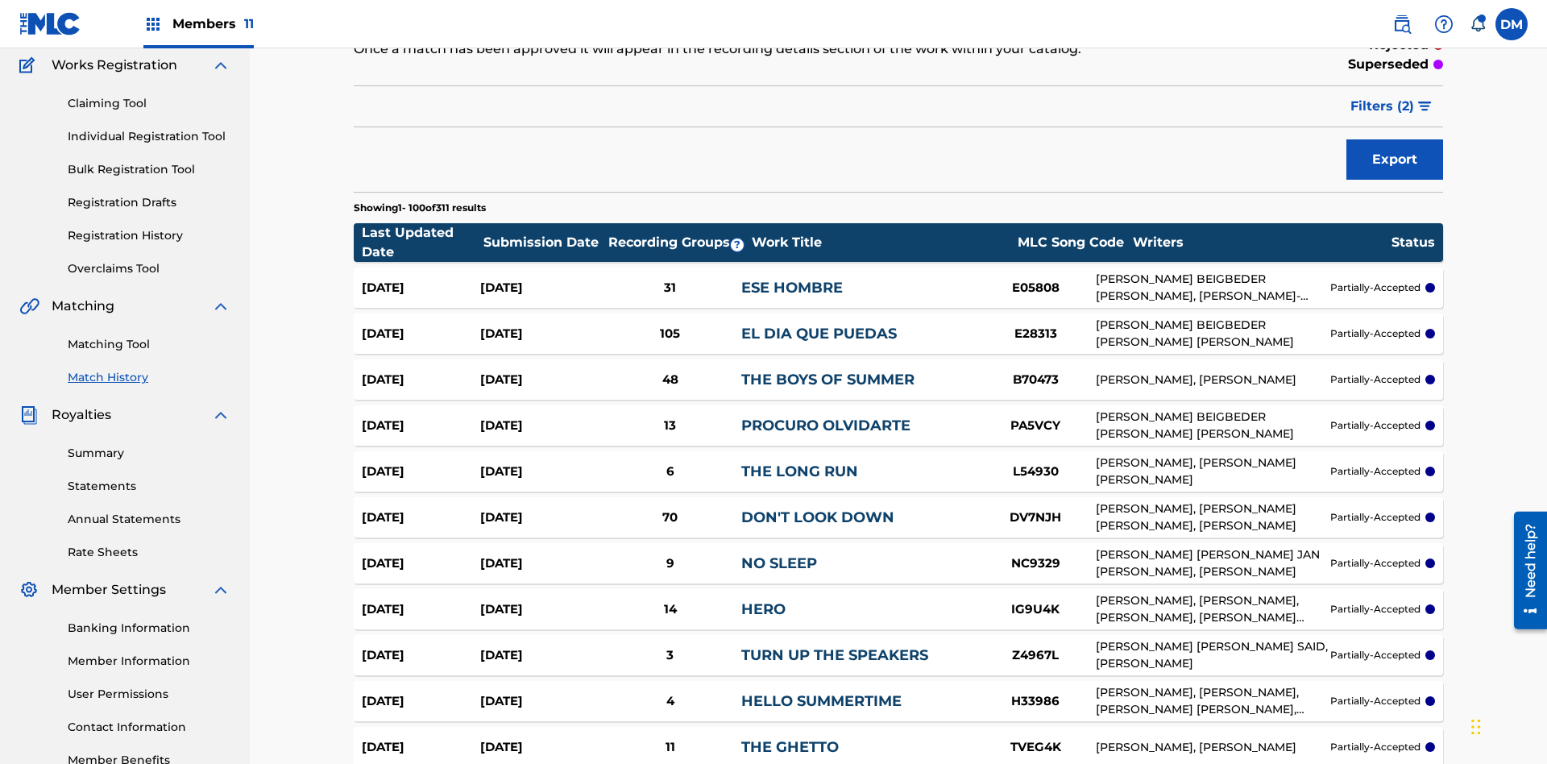
click at [1382, 106] on span "Filters ( 2 )" at bounding box center [1382, 106] width 64 height 19
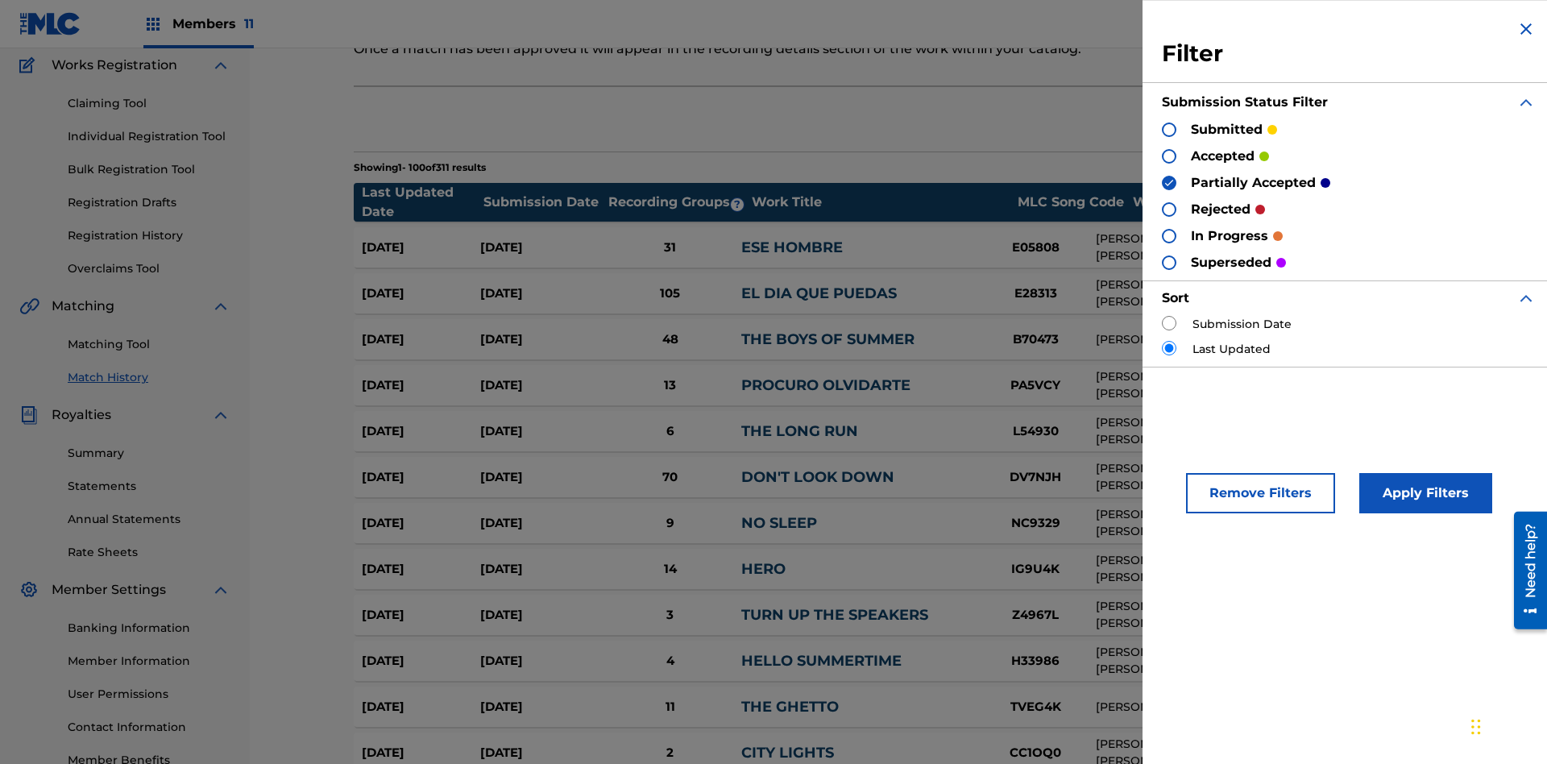
click at [1169, 182] on img at bounding box center [1168, 182] width 11 height 11
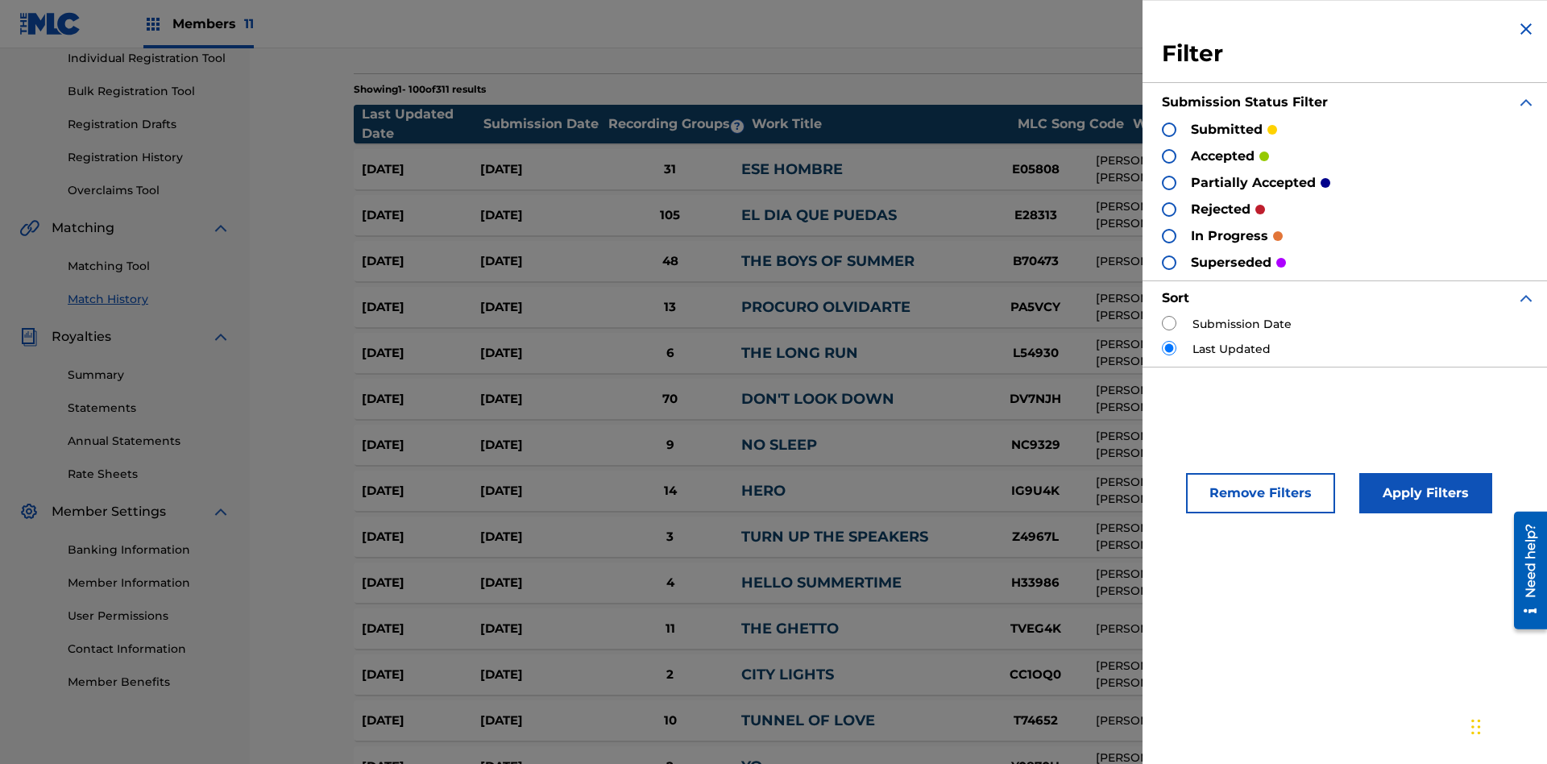
click at [1169, 209] on div at bounding box center [1169, 209] width 15 height 15
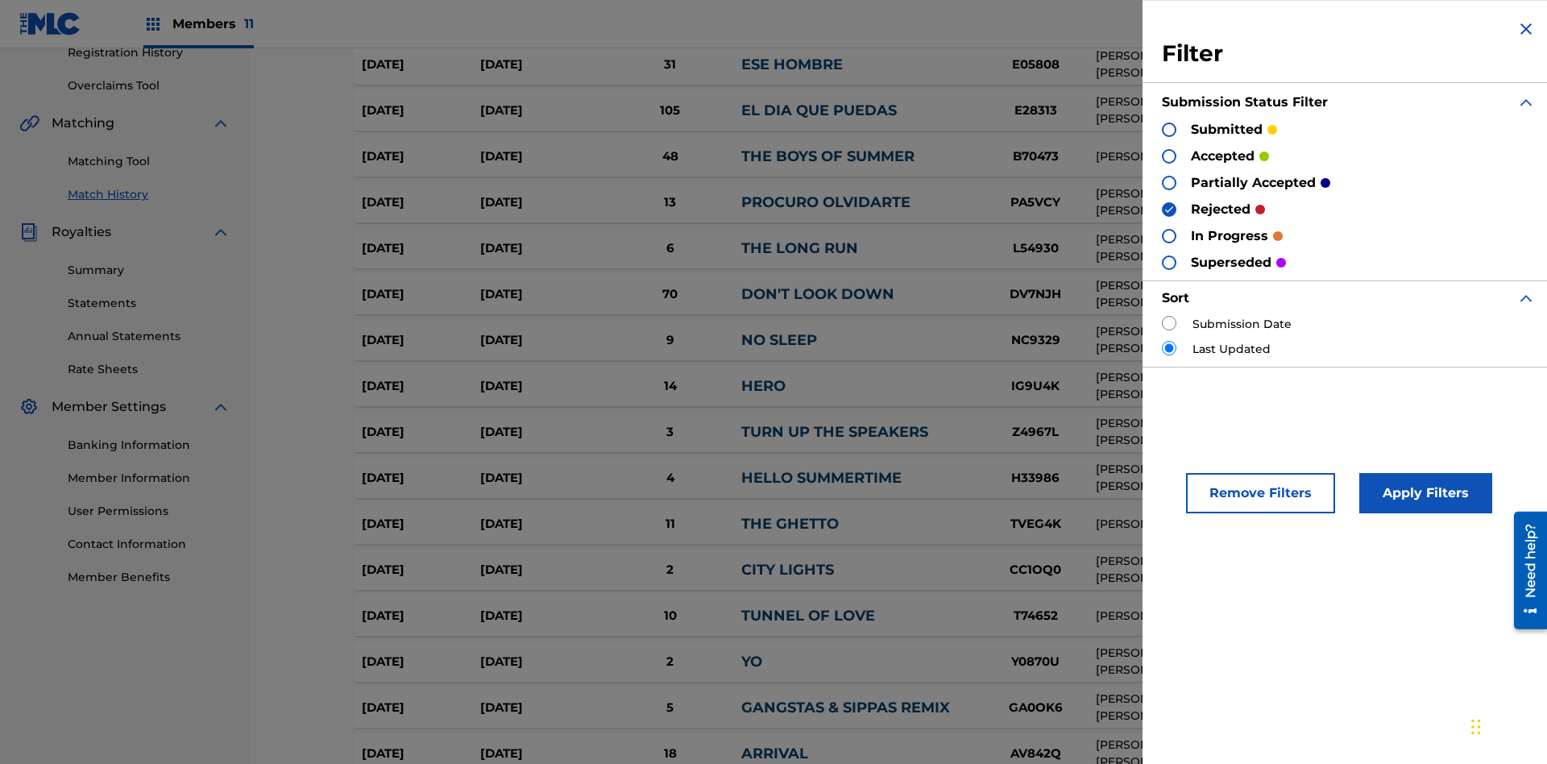
click at [1423, 493] on button "Apply Filters" at bounding box center [1425, 493] width 133 height 40
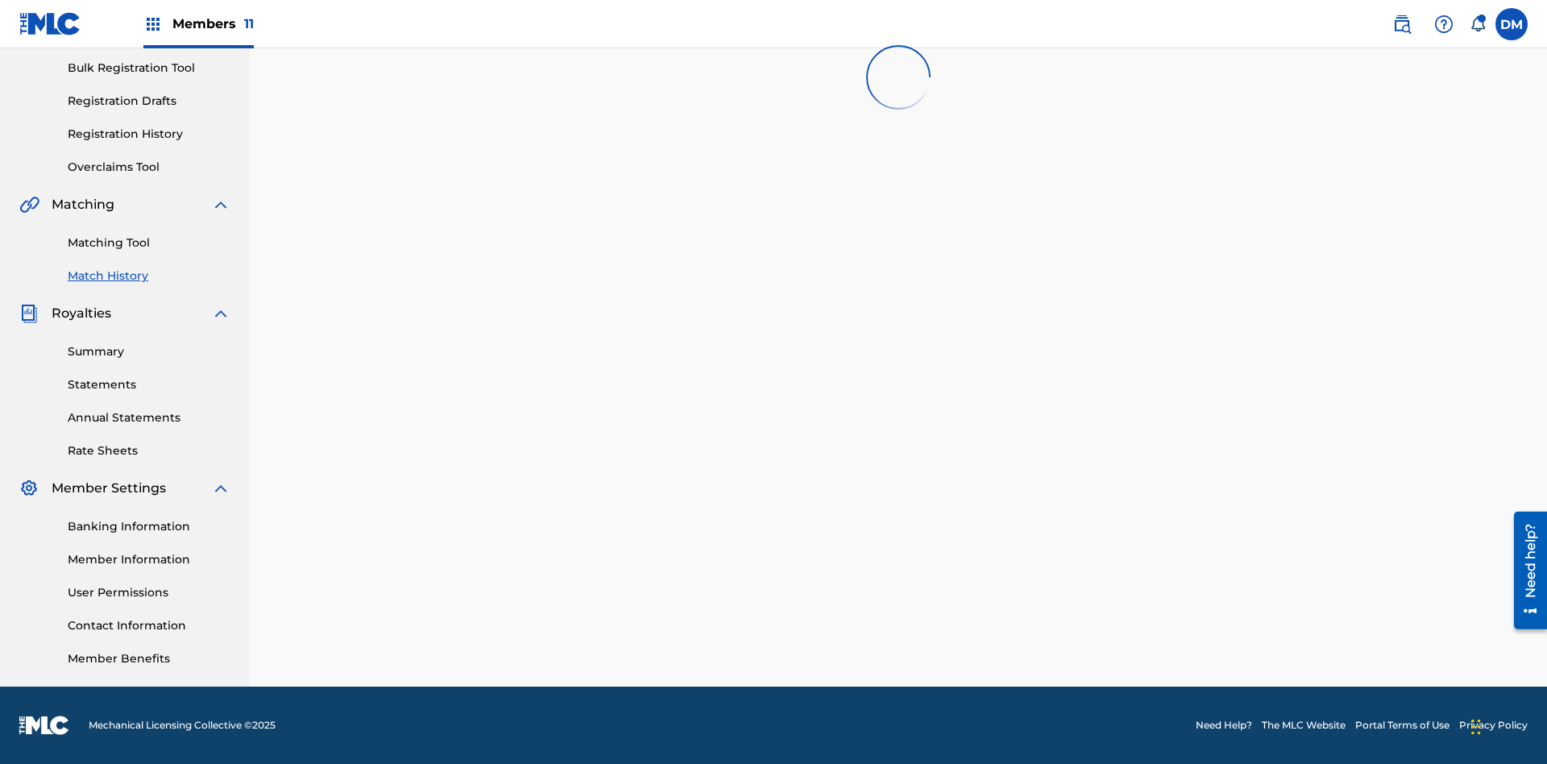
scroll to position [235, 0]
